Goal: Task Accomplishment & Management: Use online tool/utility

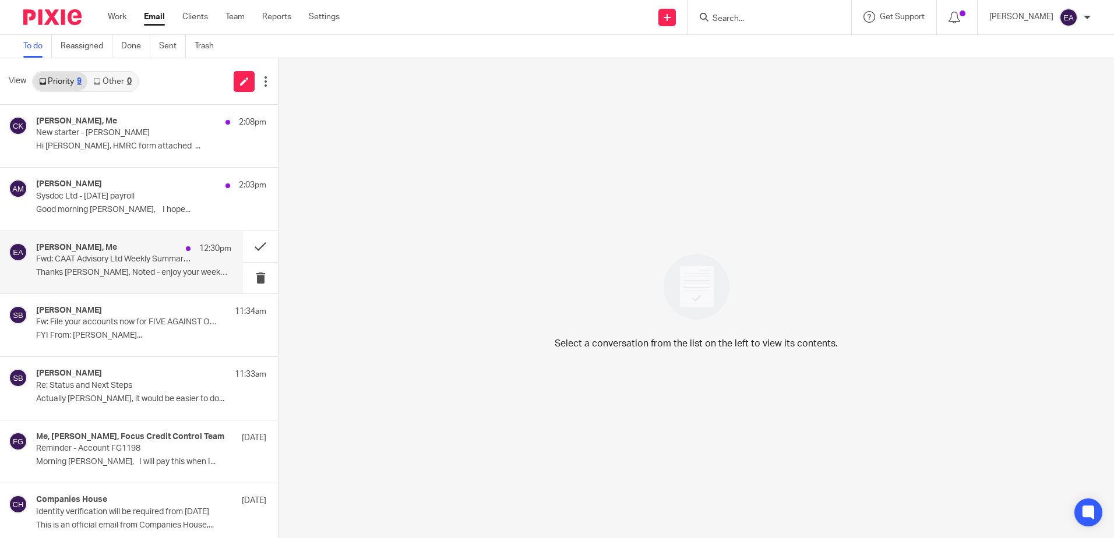
click at [133, 279] on div "[PERSON_NAME], Me 12:30pm Fwd: CAAT Advisory Ltd Weekly Summary ([DATE]) Thanks…" at bounding box center [133, 262] width 195 height 39
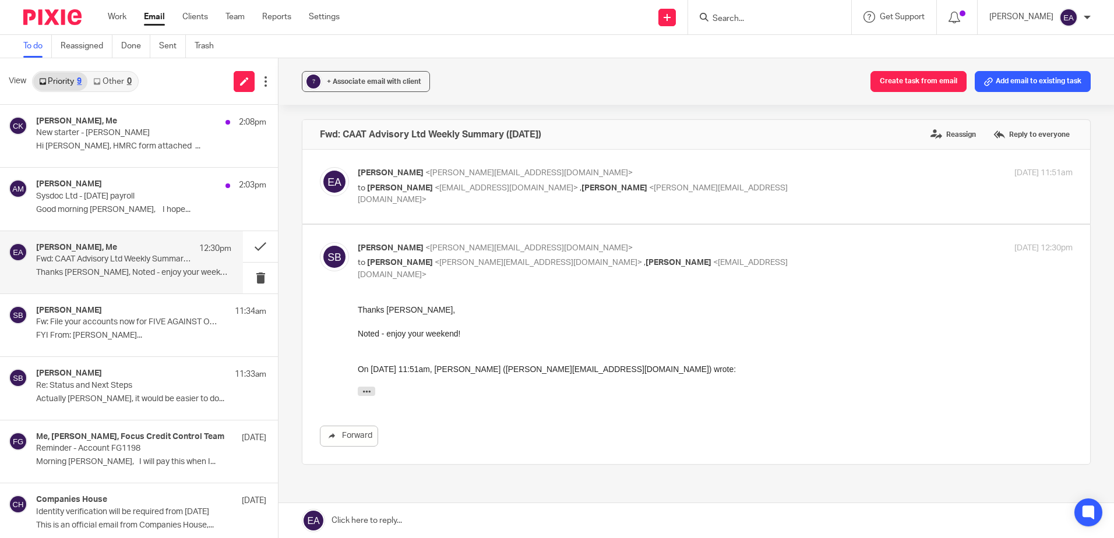
click at [457, 196] on div "[PERSON_NAME] <[PERSON_NAME][EMAIL_ADDRESS][DOMAIN_NAME]> to [PERSON_NAME] <[EM…" at bounding box center [715, 186] width 715 height 39
checkbox input "true"
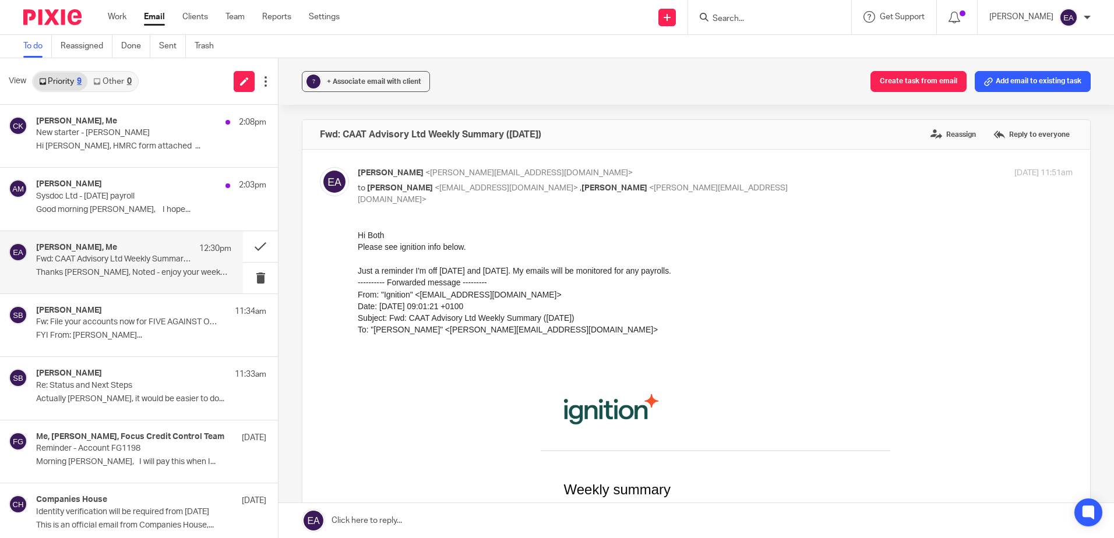
click at [136, 265] on p "Fwd: CAAT Advisory Ltd Weekly Summary ([DATE])" at bounding box center [114, 260] width 156 height 10
click at [154, 383] on p "Re: Status and Next Steps" at bounding box center [114, 386] width 156 height 10
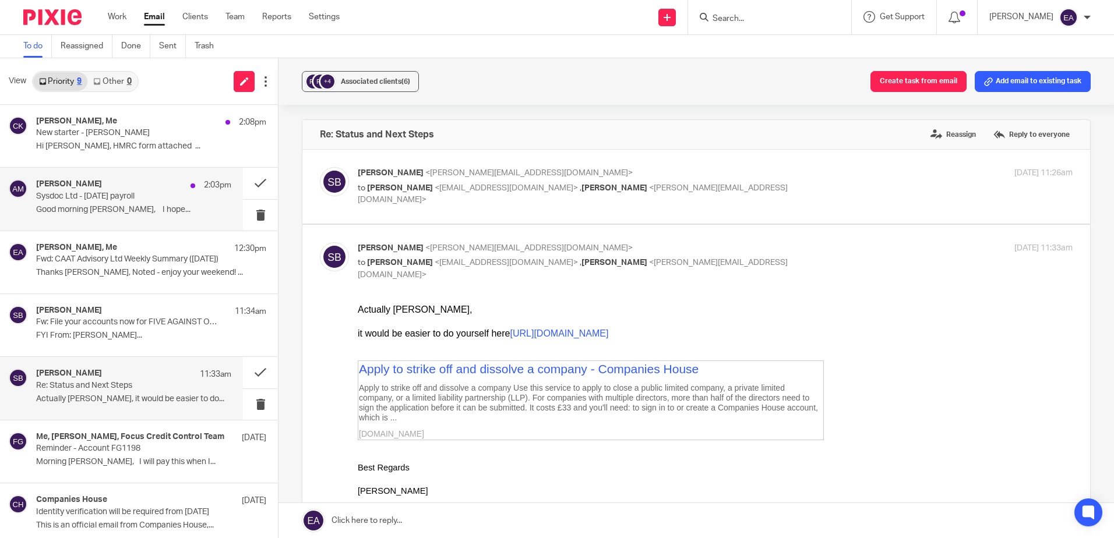
click at [84, 195] on p "Sysdoc Ltd - Aug25 payroll" at bounding box center [114, 197] width 156 height 10
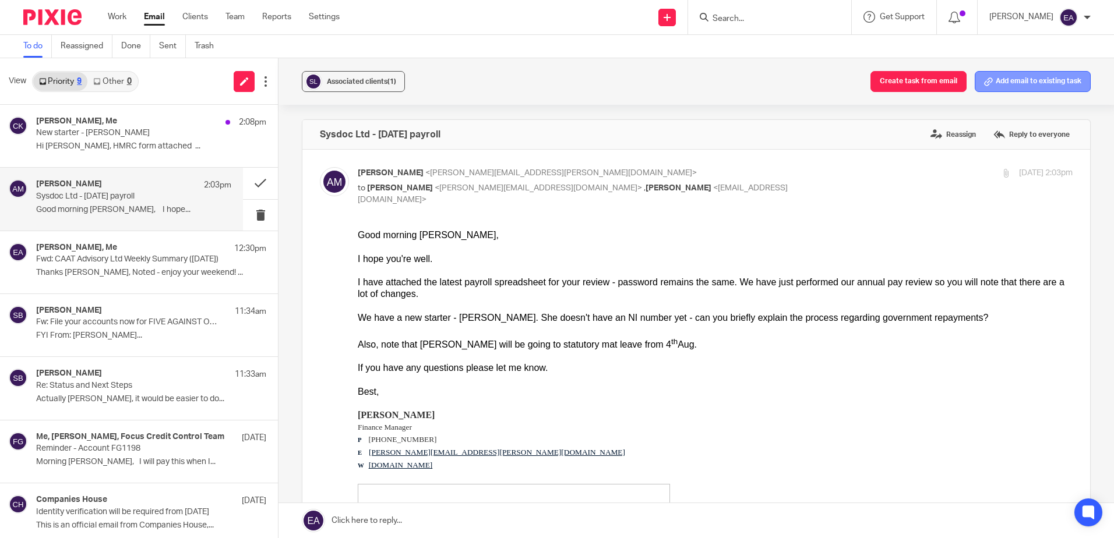
click at [1018, 75] on button "Add email to existing task" at bounding box center [1033, 81] width 116 height 21
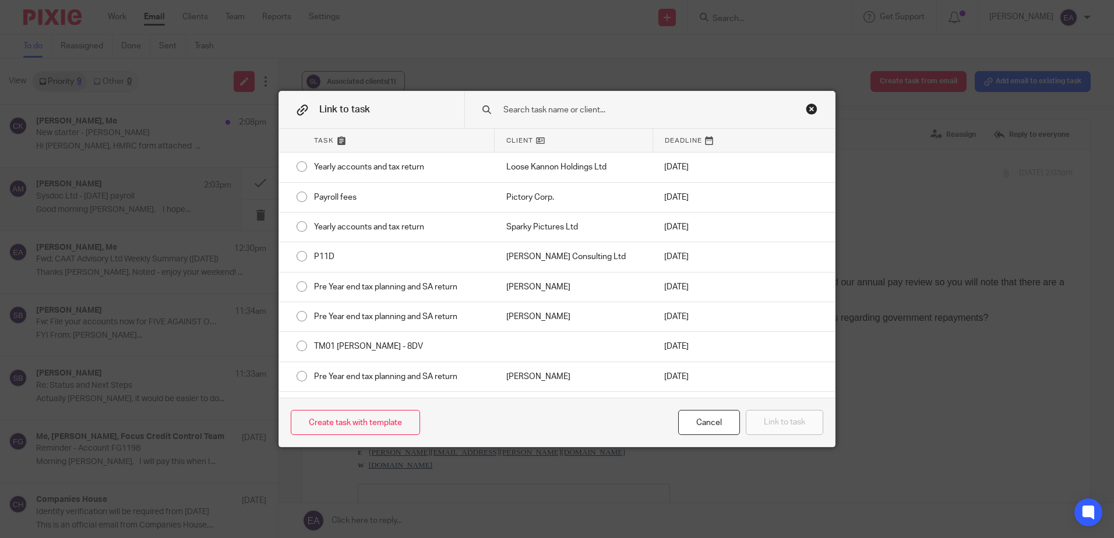
click at [527, 104] on input "text" at bounding box center [641, 110] width 279 height 13
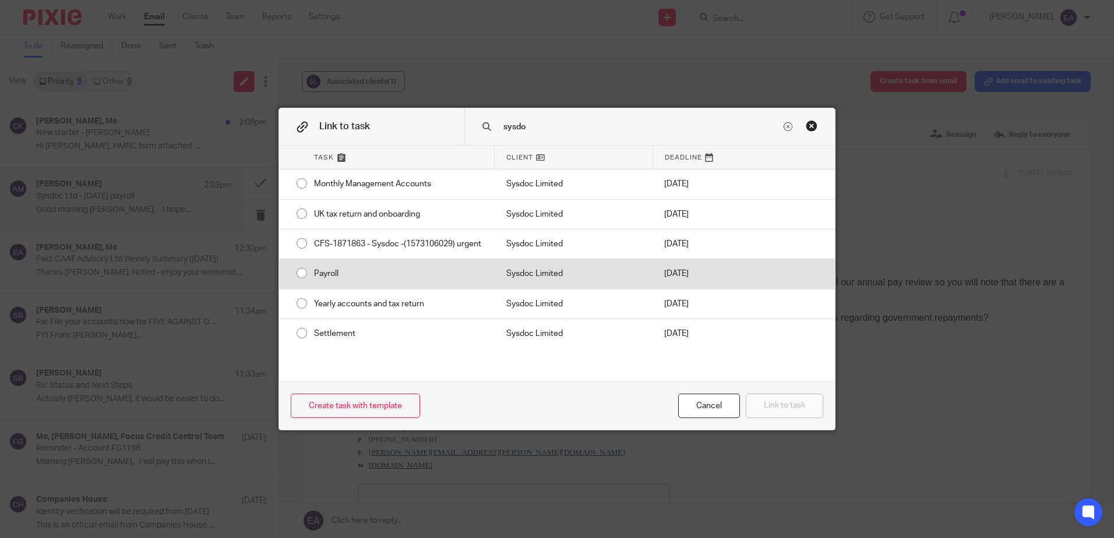
type input "sysdo"
click at [347, 273] on div "Payroll" at bounding box center [398, 273] width 192 height 29
radio input "true"
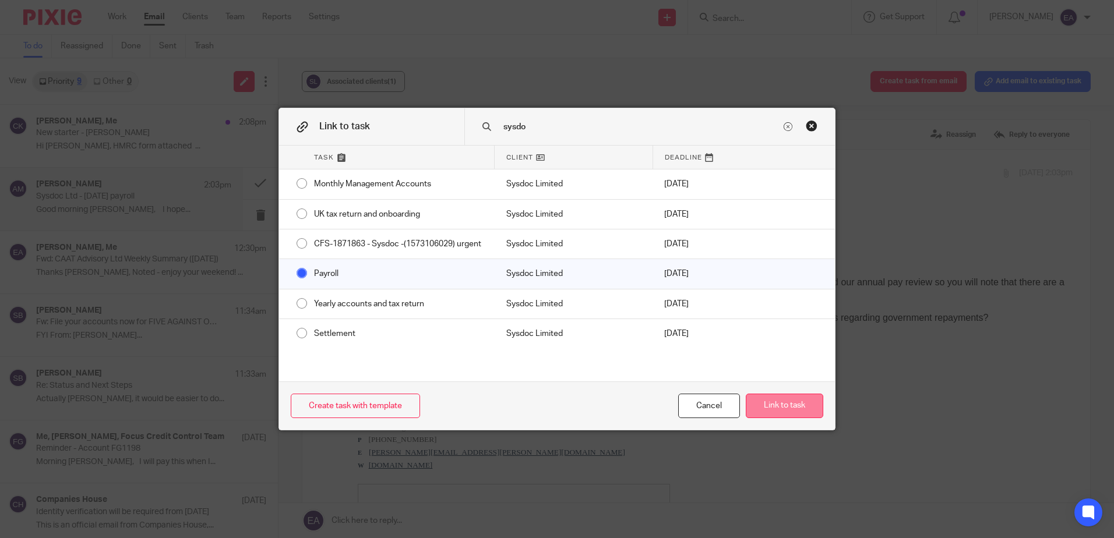
click at [794, 404] on button "Link to task" at bounding box center [784, 406] width 77 height 25
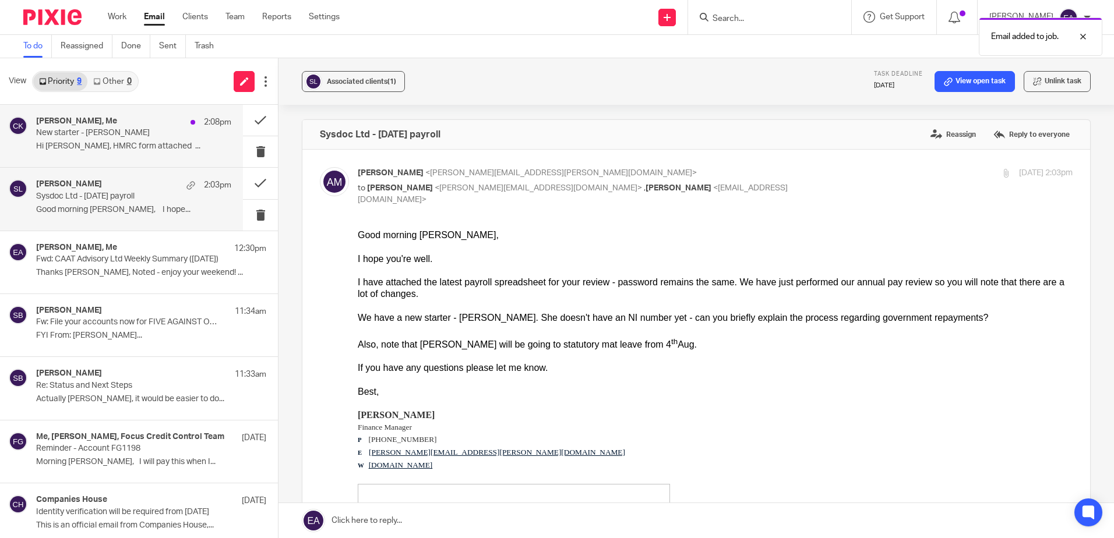
click at [138, 136] on p "New starter - Ashley Shanley" at bounding box center [114, 133] width 156 height 10
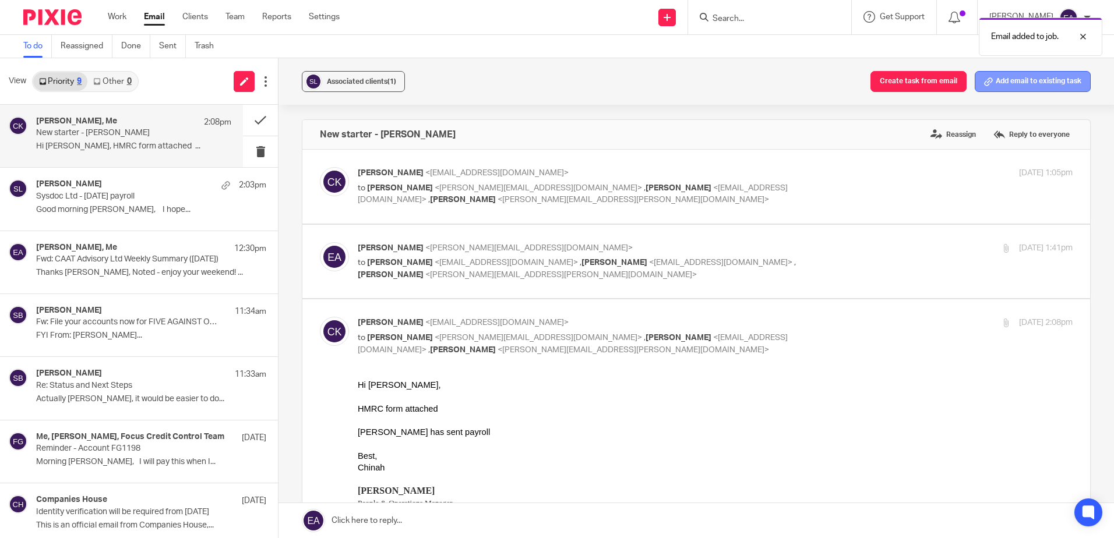
click at [990, 84] on button "Add email to existing task" at bounding box center [1033, 81] width 116 height 21
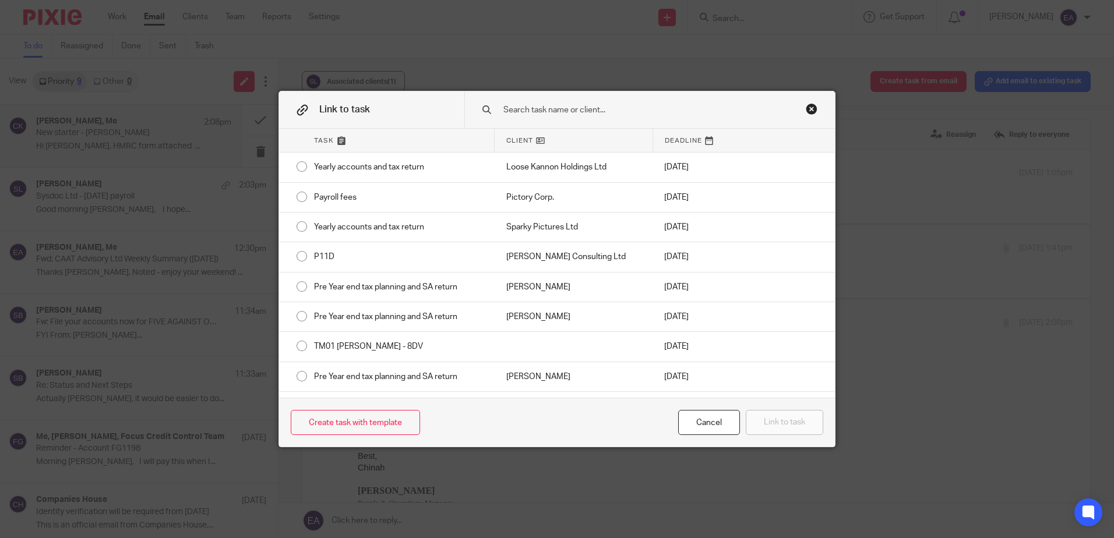
click at [596, 107] on input "text" at bounding box center [641, 110] width 279 height 13
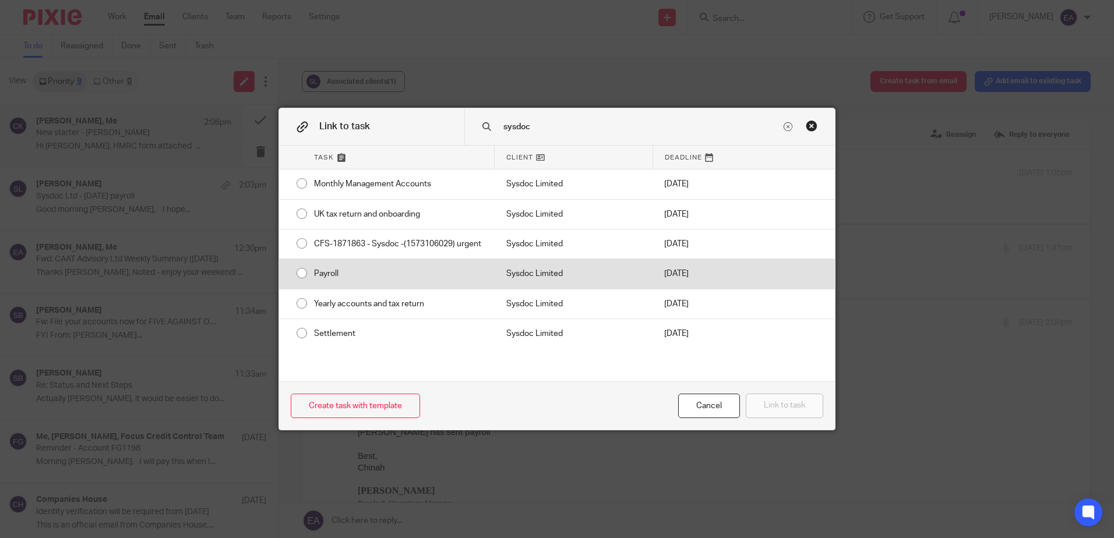
type input "sysdoc"
click at [302, 273] on div "Payroll" at bounding box center [398, 273] width 192 height 29
radio input "true"
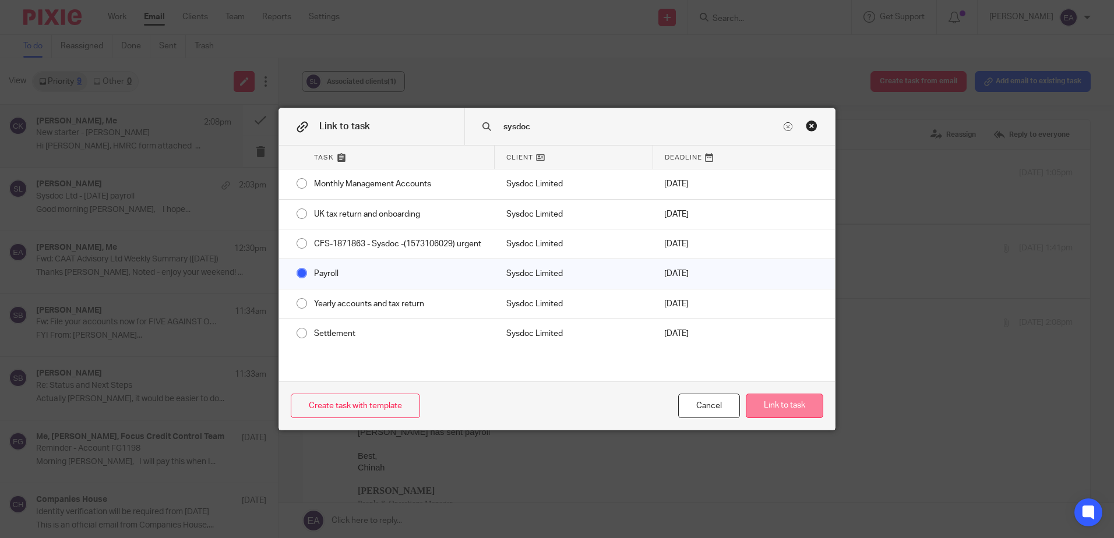
click at [784, 408] on button "Link to task" at bounding box center [784, 406] width 77 height 25
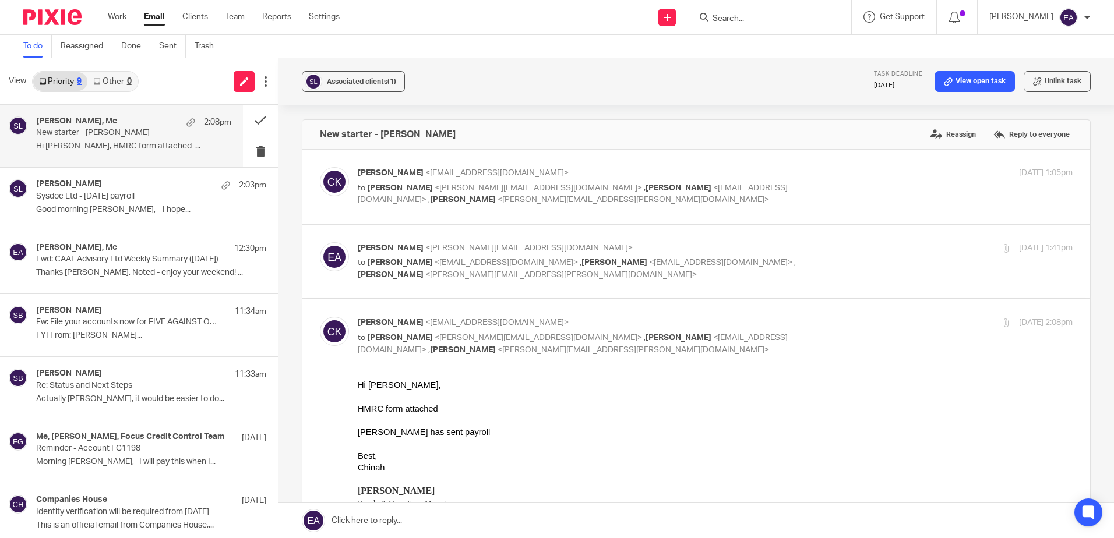
click at [688, 191] on span "<hafsah.qaiser@sysdoc.co.uk>" at bounding box center [573, 194] width 430 height 20
checkbox input "true"
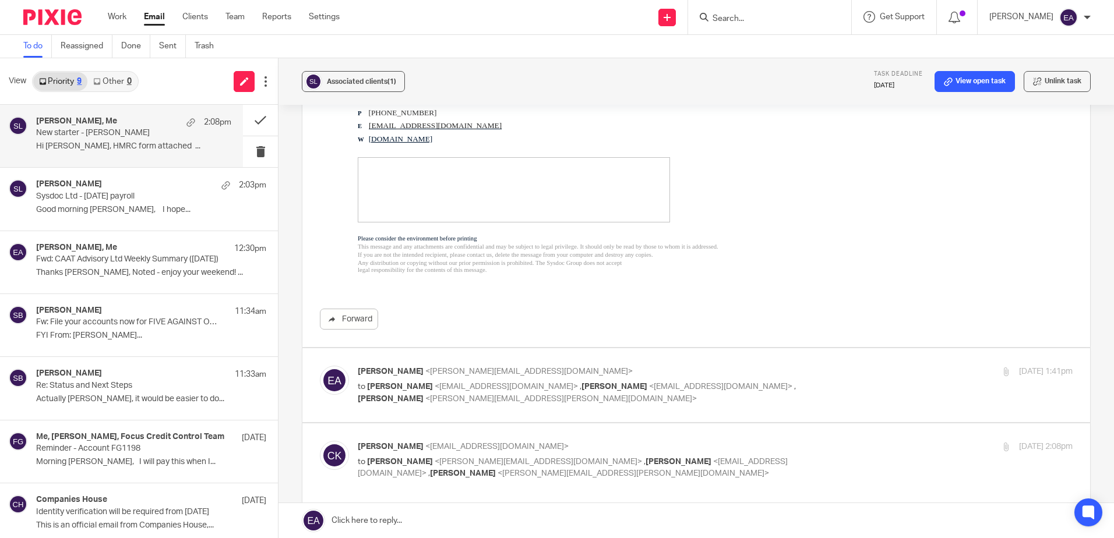
scroll to position [350, 0]
click at [595, 400] on p "to Chinah Keen <chinah.keen@sysdoc.co.uk> , Hafsah Qaiser <hafsah.qaiser@sysdoc…" at bounding box center [596, 391] width 477 height 24
checkbox input "true"
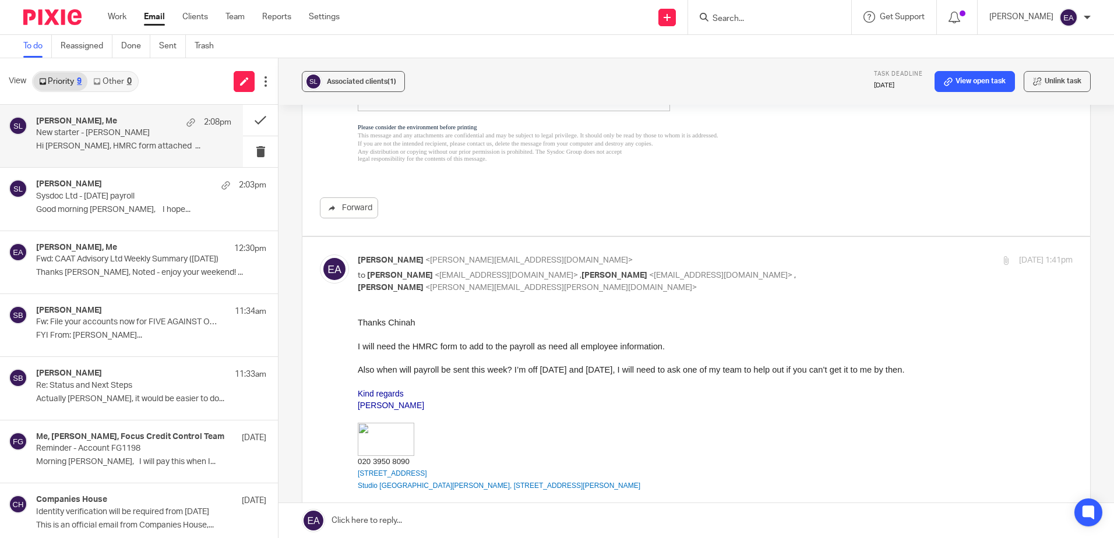
scroll to position [466, 0]
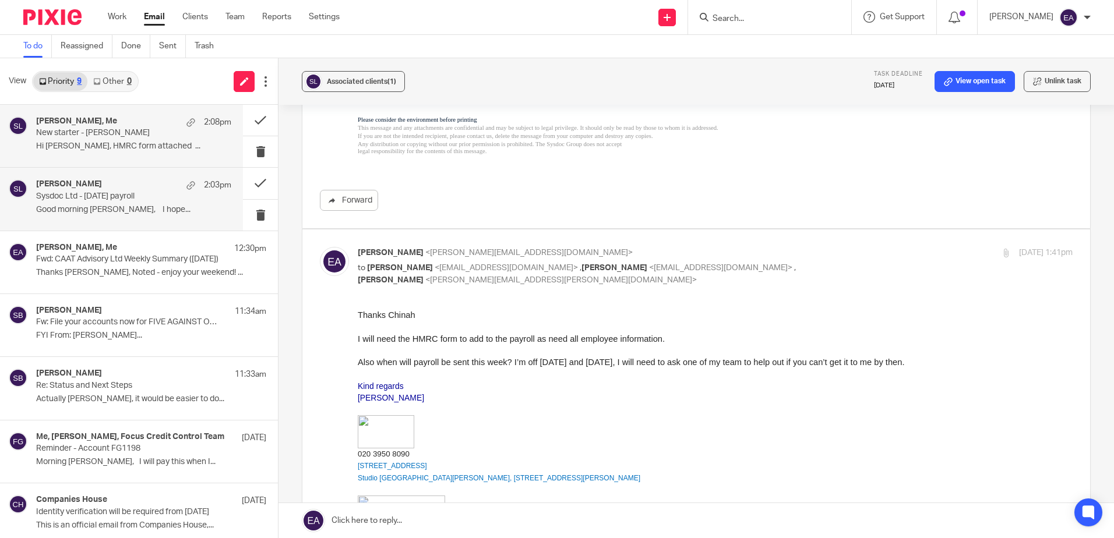
click at [135, 192] on p "Sysdoc Ltd - Aug25 payroll" at bounding box center [114, 197] width 156 height 10
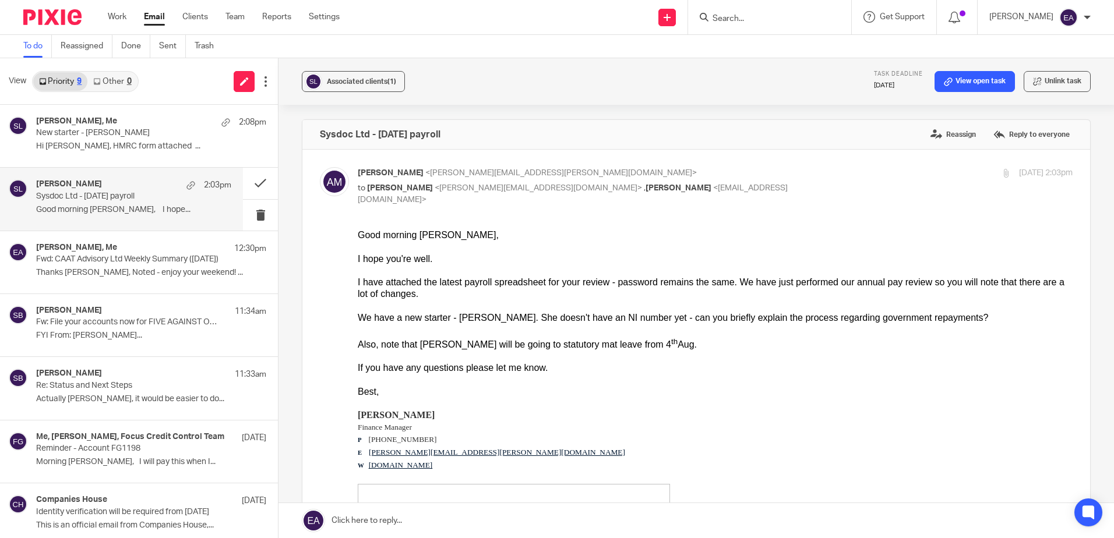
scroll to position [0, 0]
